Goal: Transaction & Acquisition: Purchase product/service

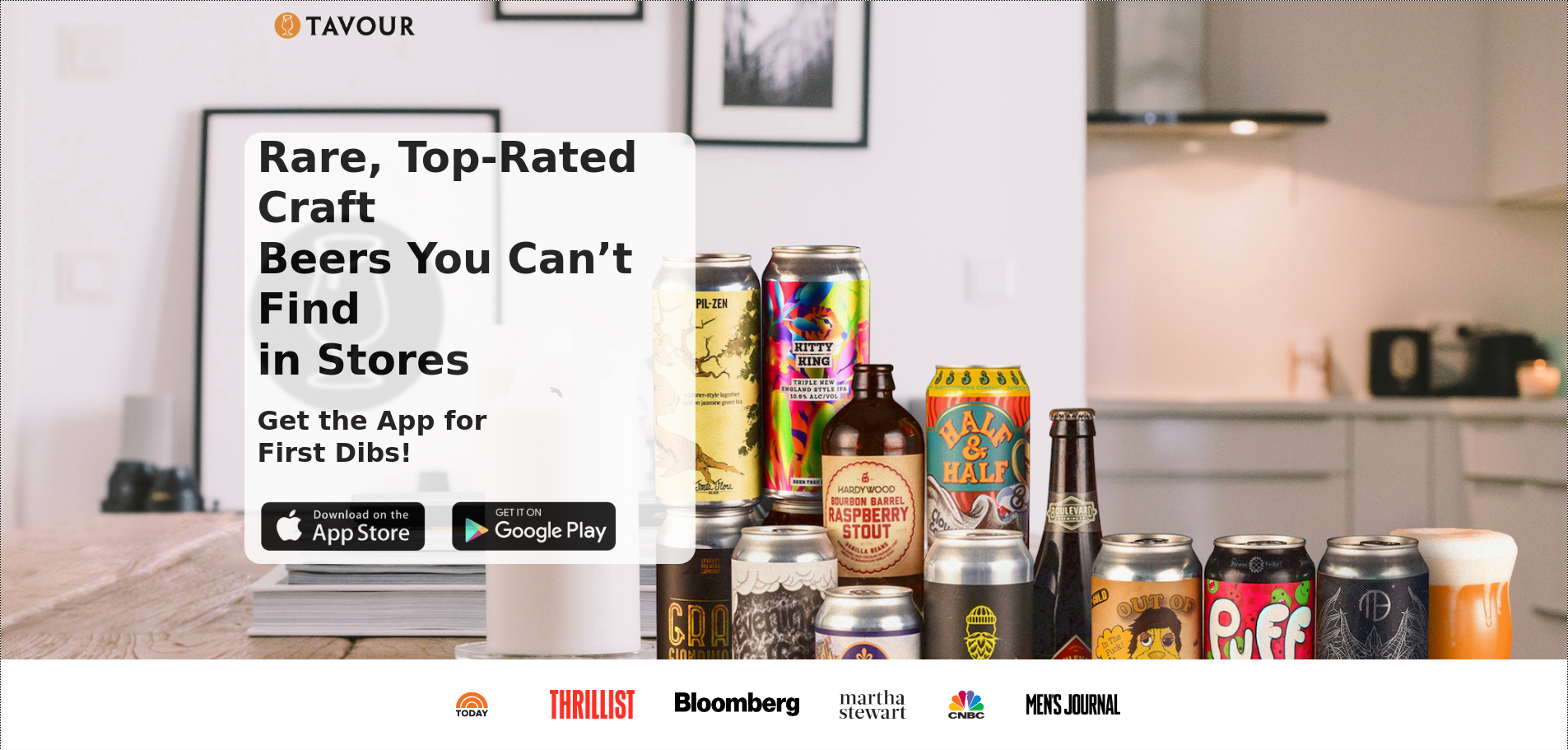
click at [300, 19] on img at bounding box center [345, 25] width 142 height 26
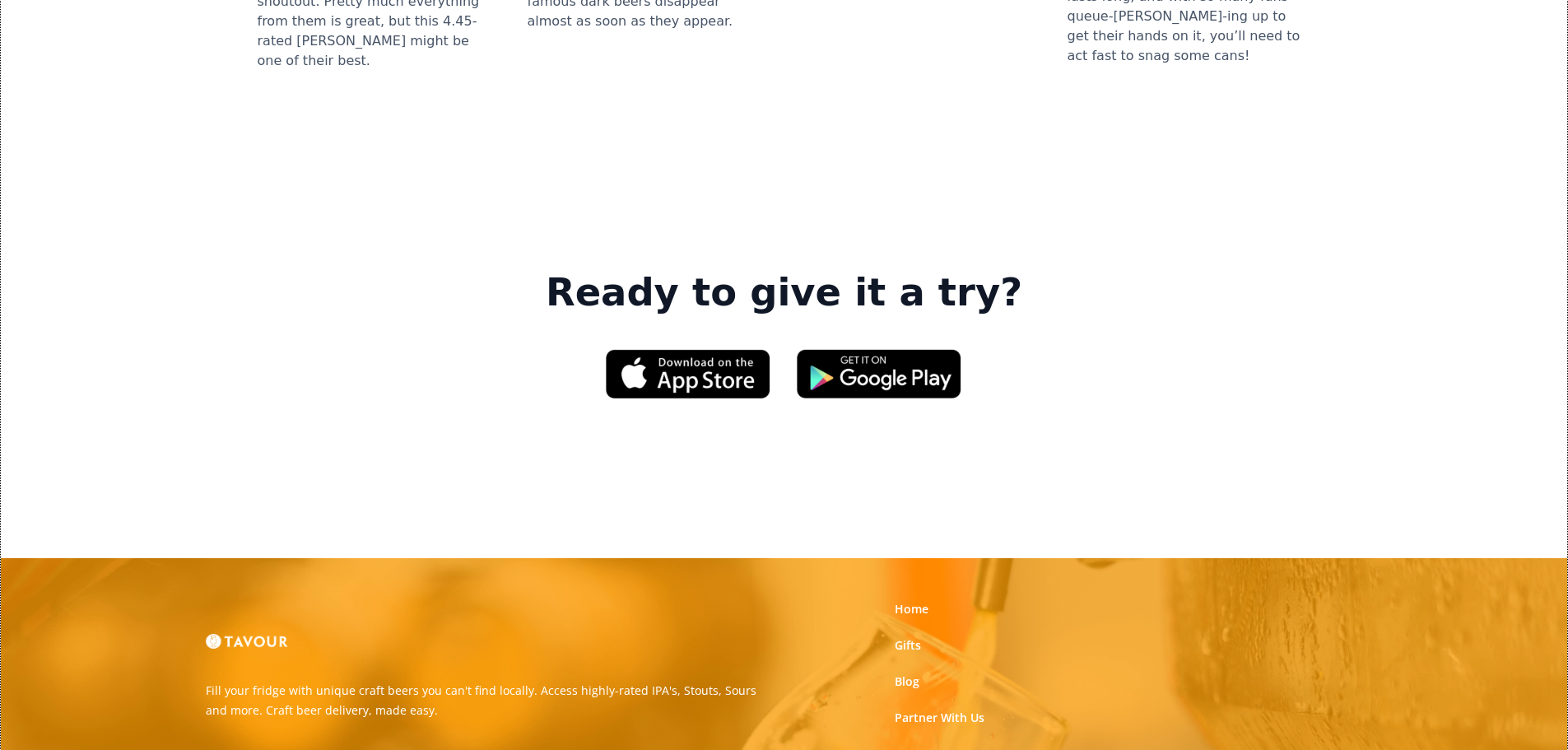
scroll to position [2526, 0]
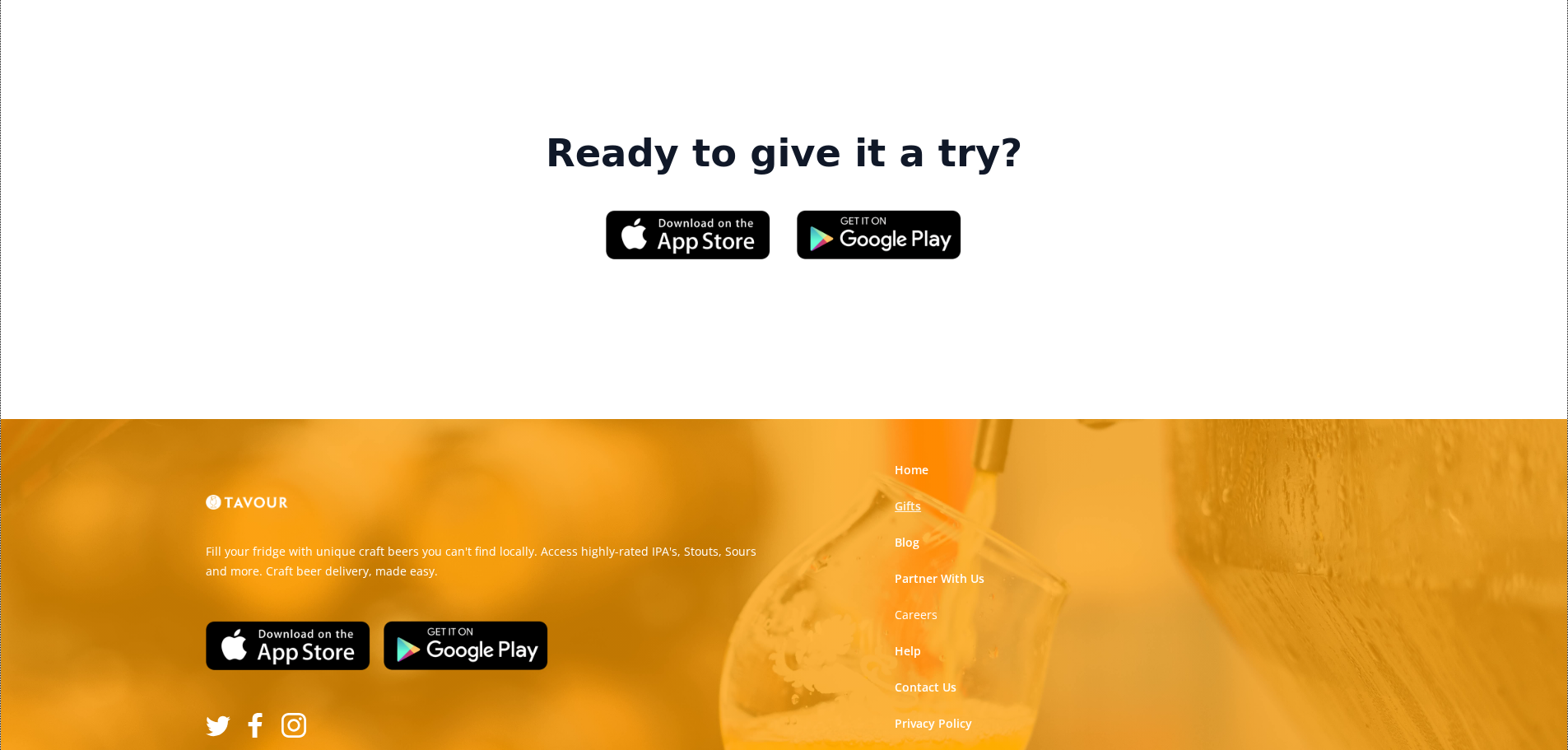
click at [908, 498] on link "Gifts" at bounding box center [907, 506] width 26 height 16
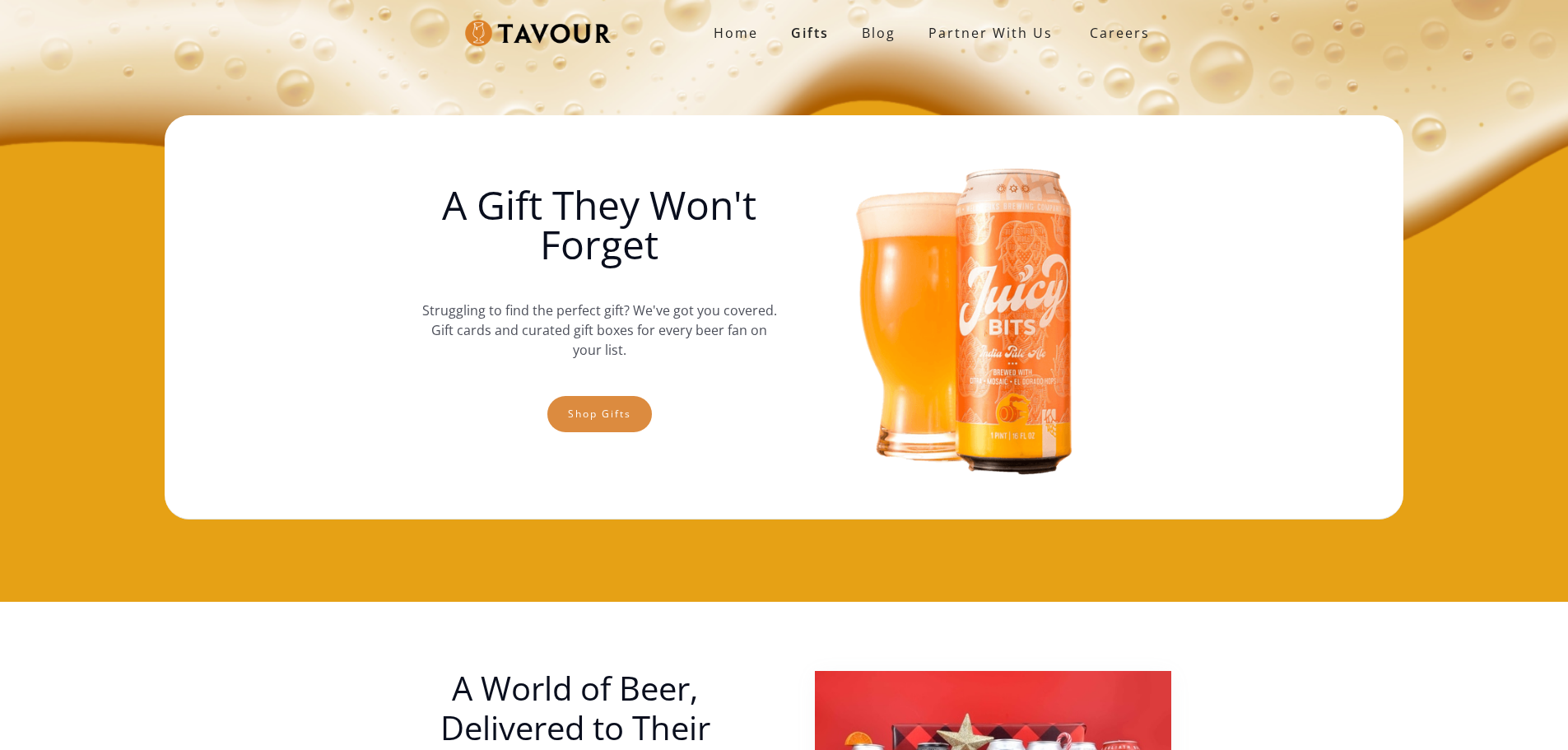
click at [634, 413] on link "Shop gifts" at bounding box center [600, 414] width 104 height 36
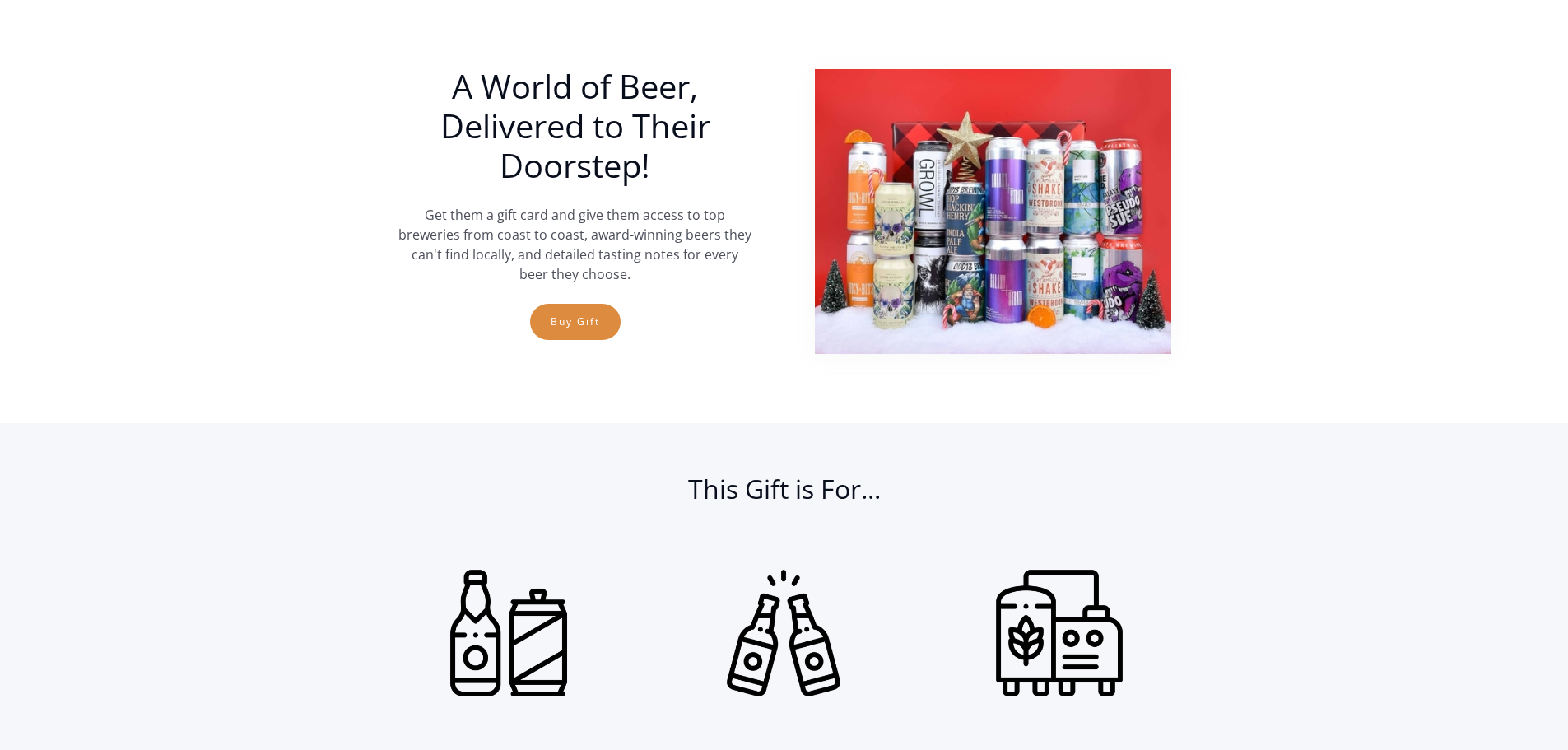
click at [570, 313] on link "Buy Gift" at bounding box center [575, 322] width 91 height 36
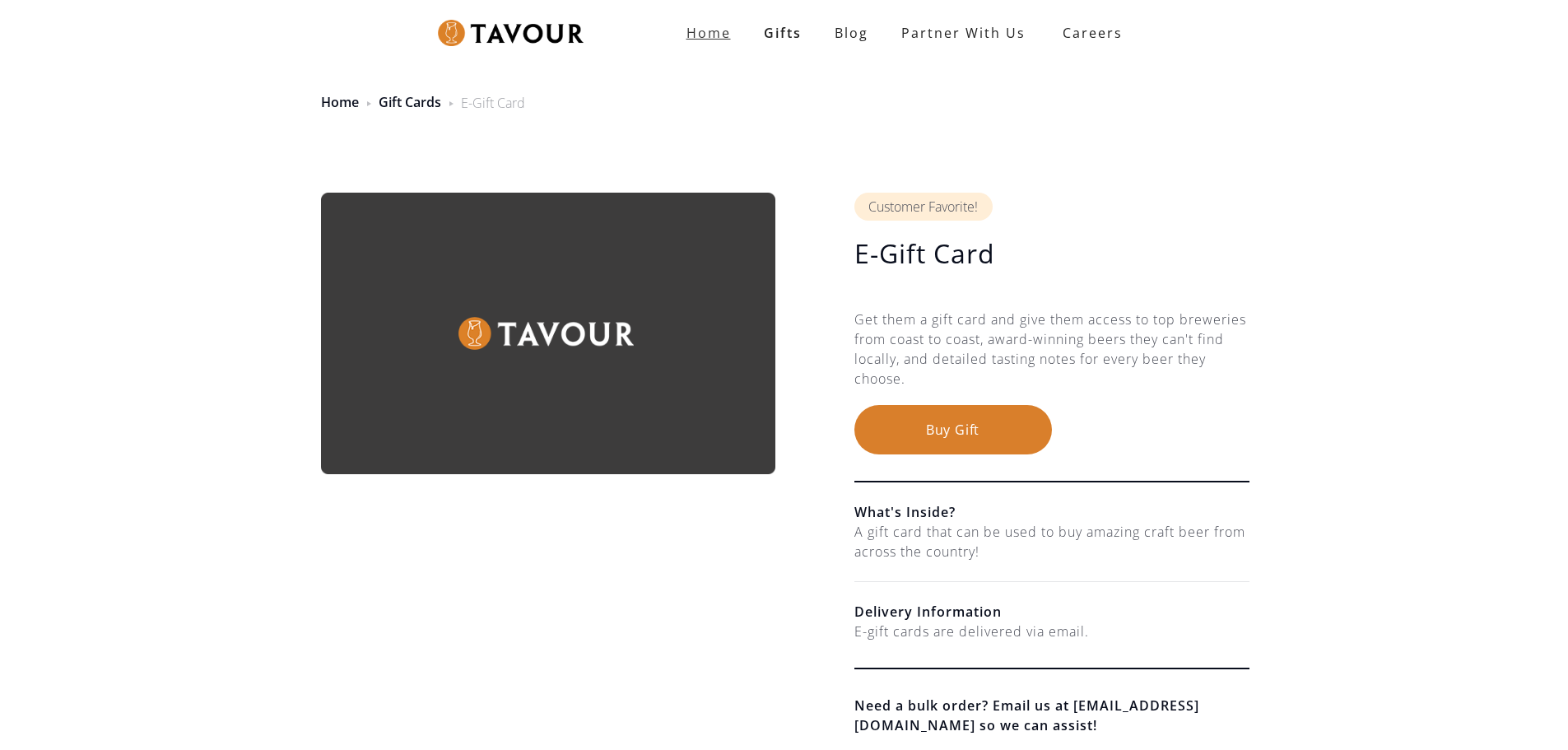
click at [717, 35] on strong "Home" at bounding box center [708, 33] width 44 height 18
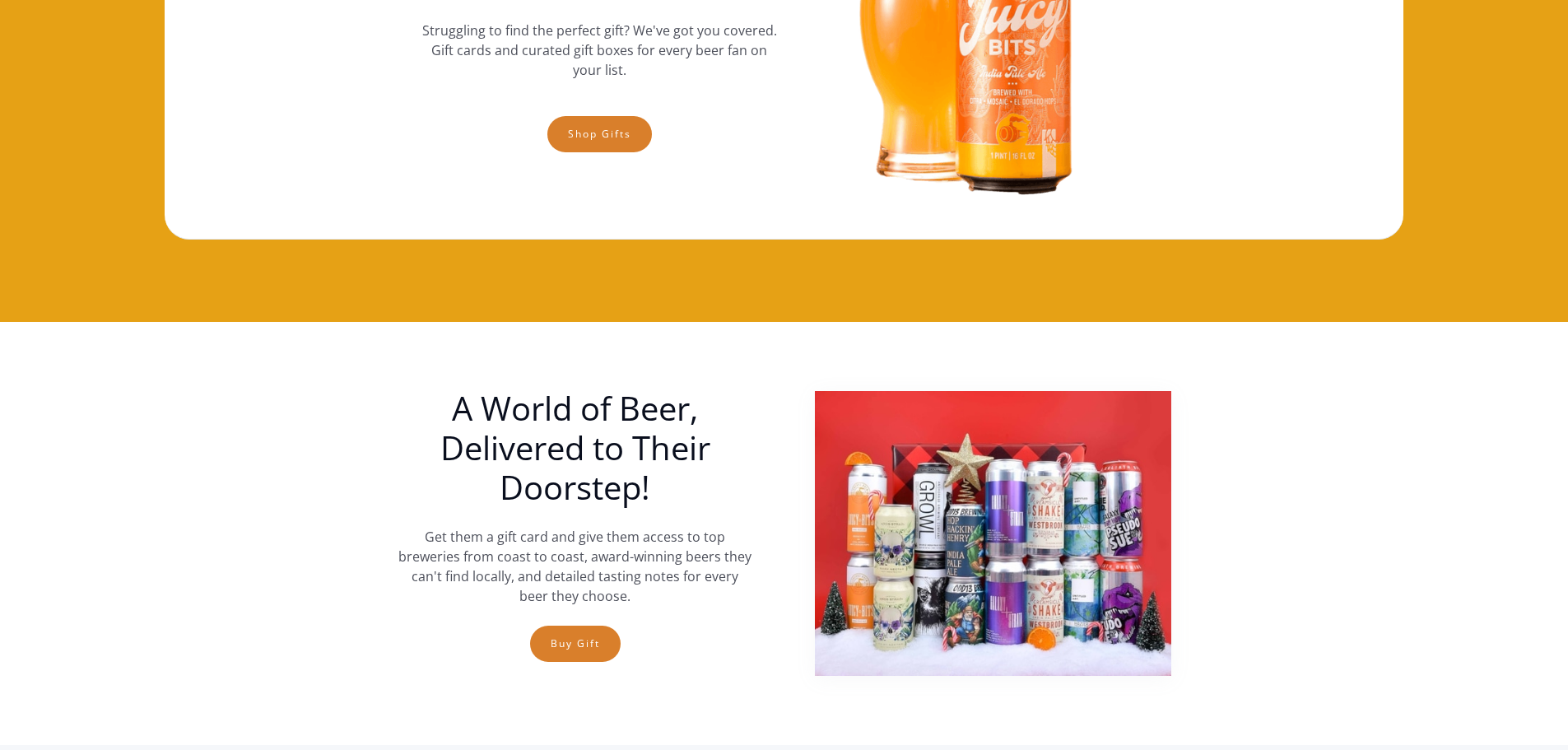
scroll to position [329, 0]
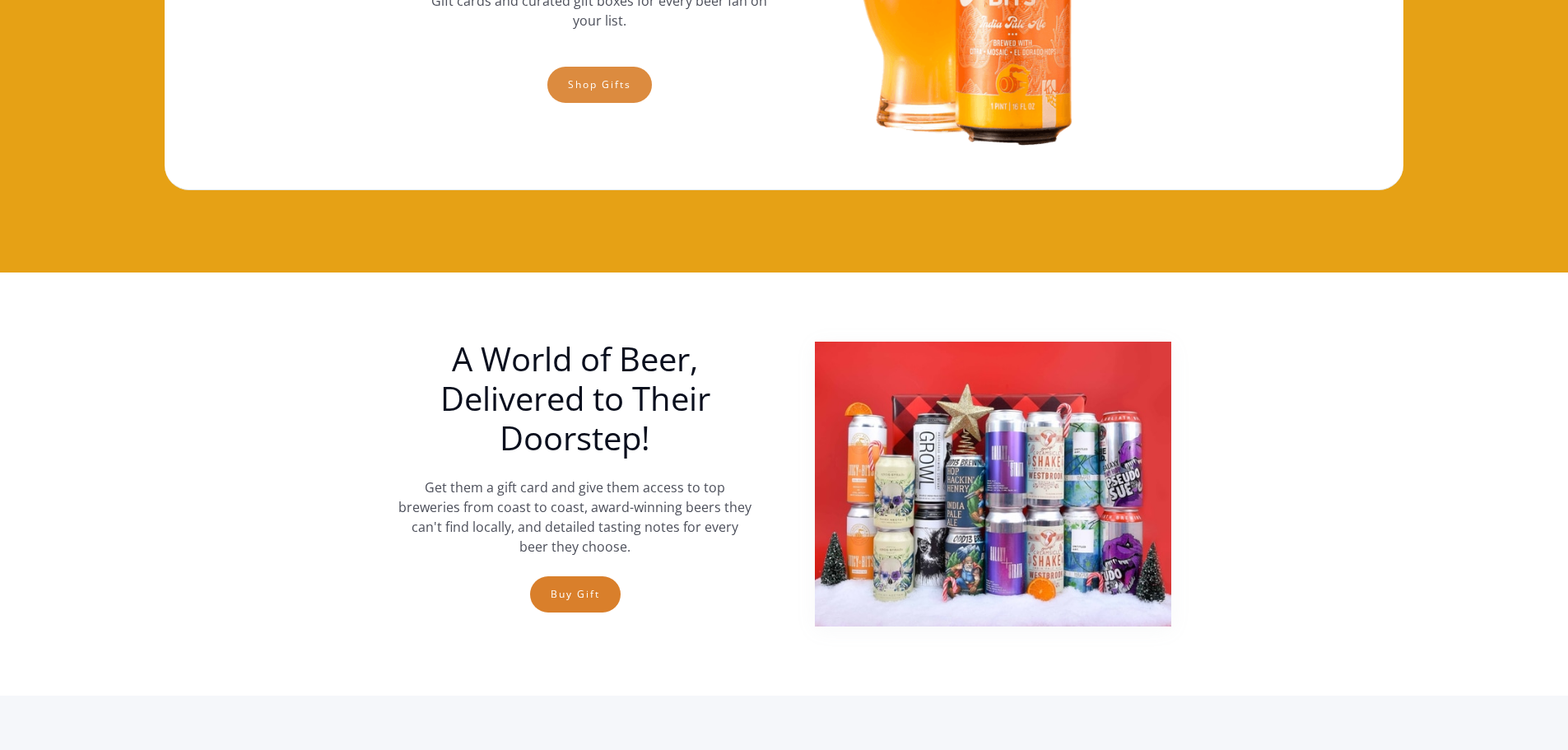
click at [624, 89] on link "Shop gifts" at bounding box center [600, 85] width 104 height 36
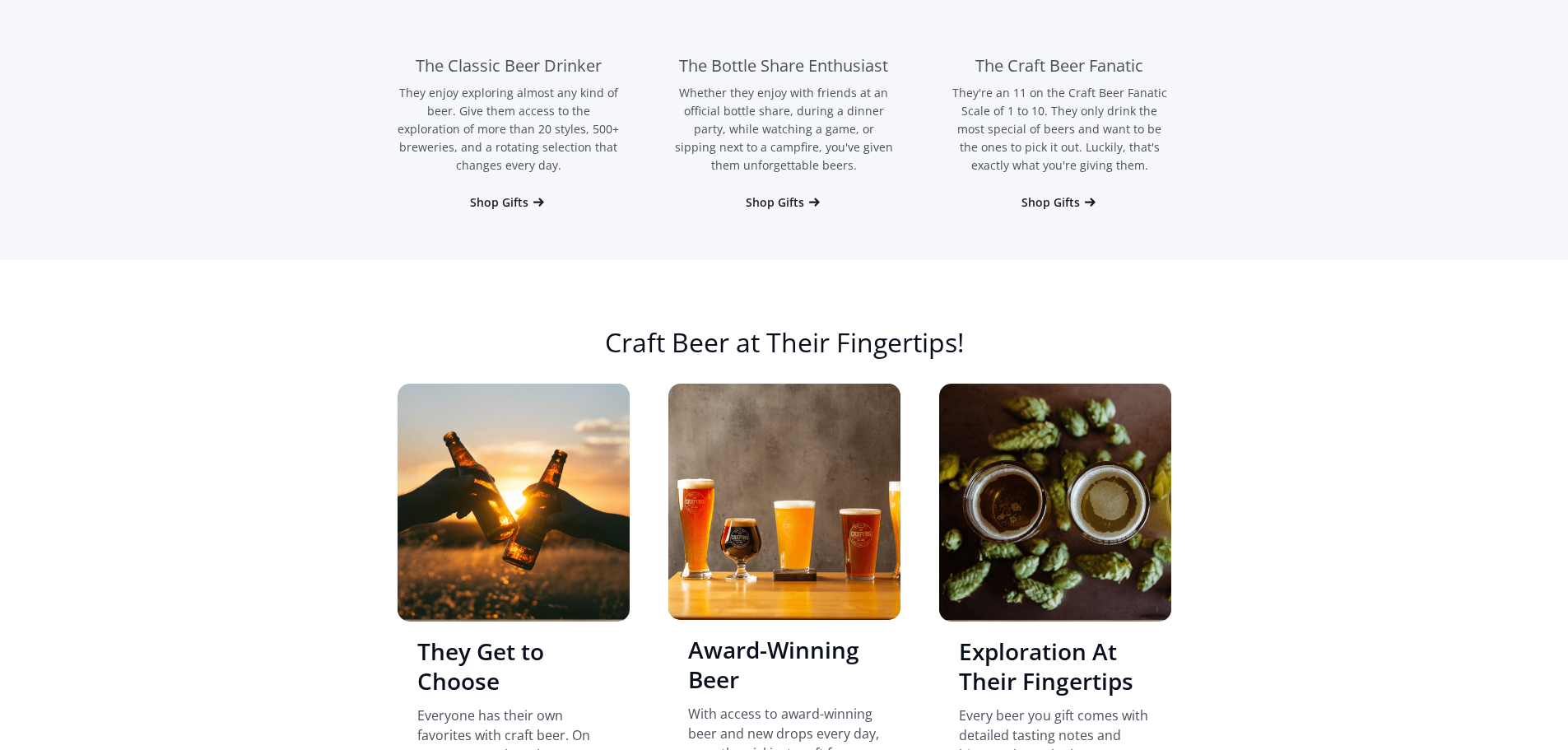
scroll to position [1343, 0]
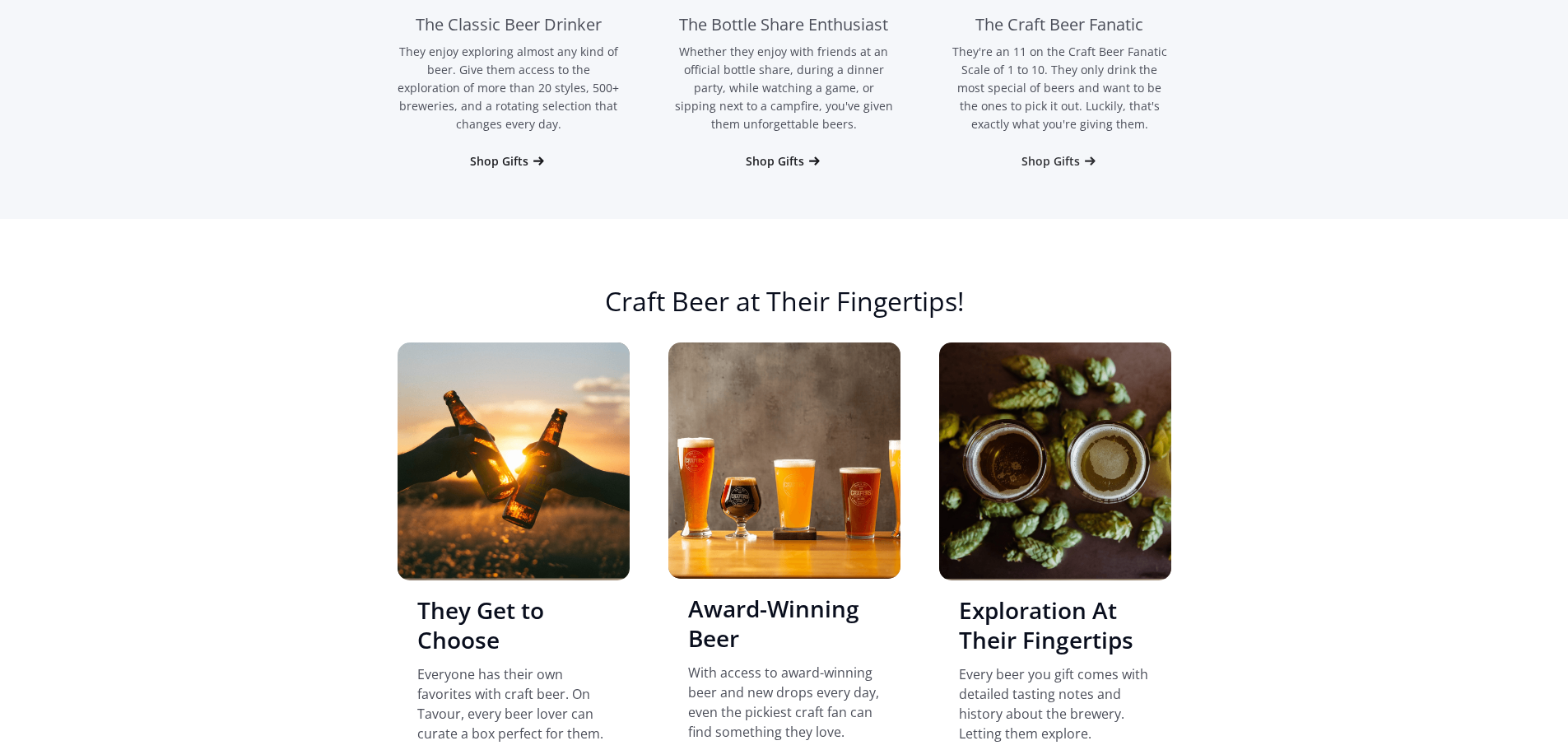
click at [1049, 156] on div "Shop Gifts" at bounding box center [1050, 161] width 58 height 16
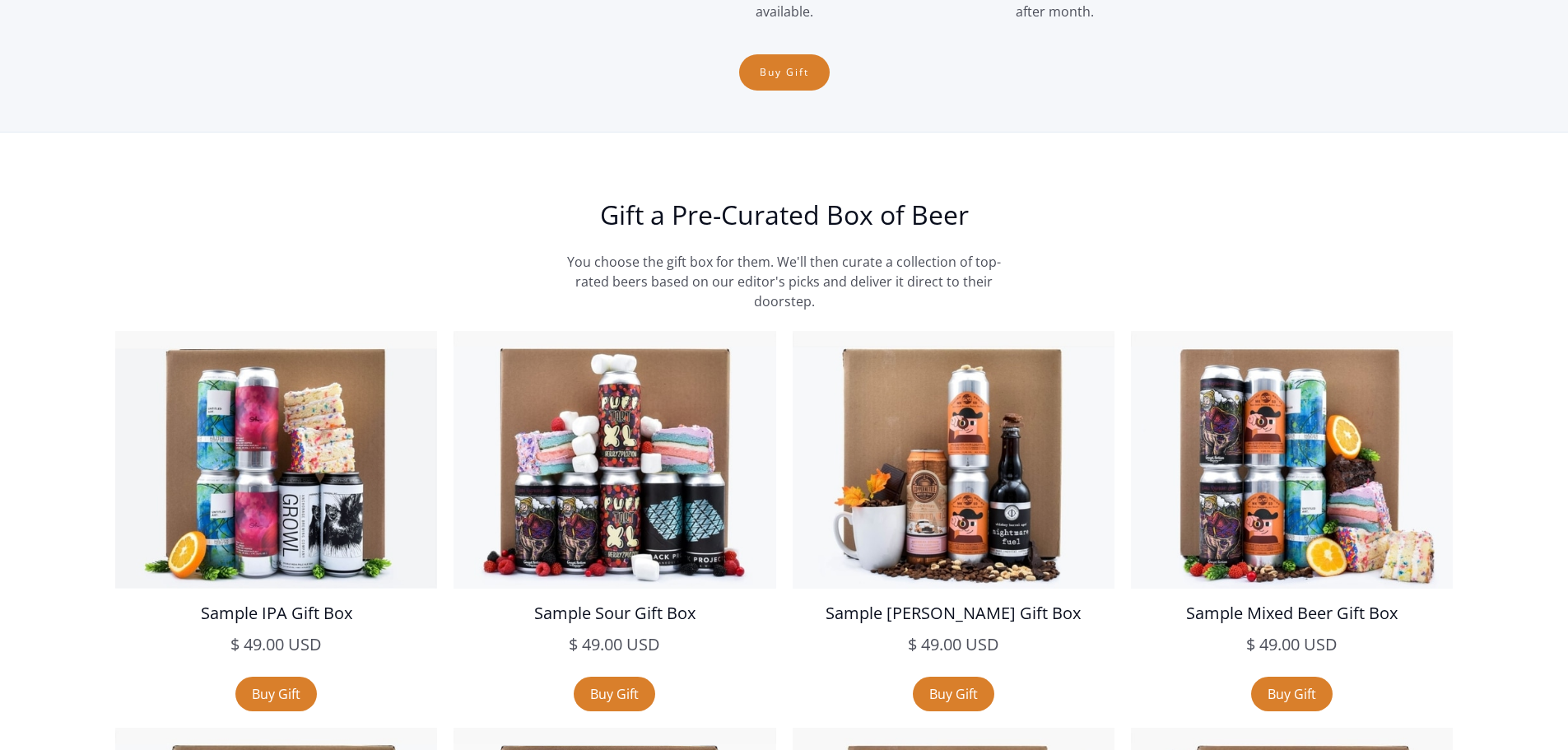
scroll to position [3290, 0]
